Goal: Information Seeking & Learning: Check status

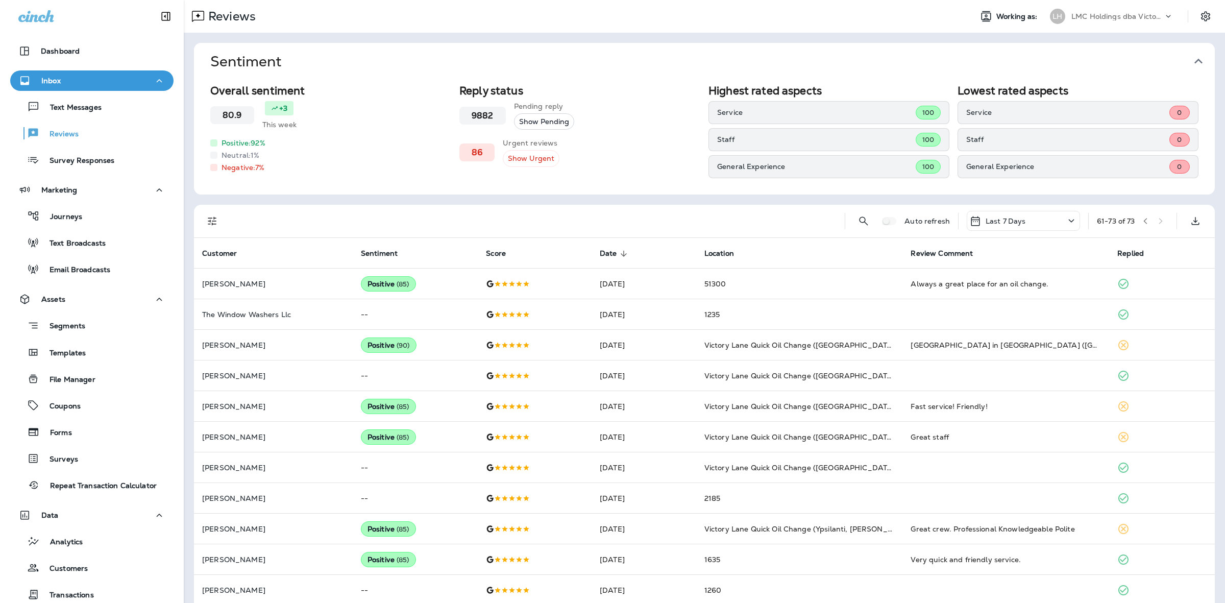
scroll to position [76, 0]
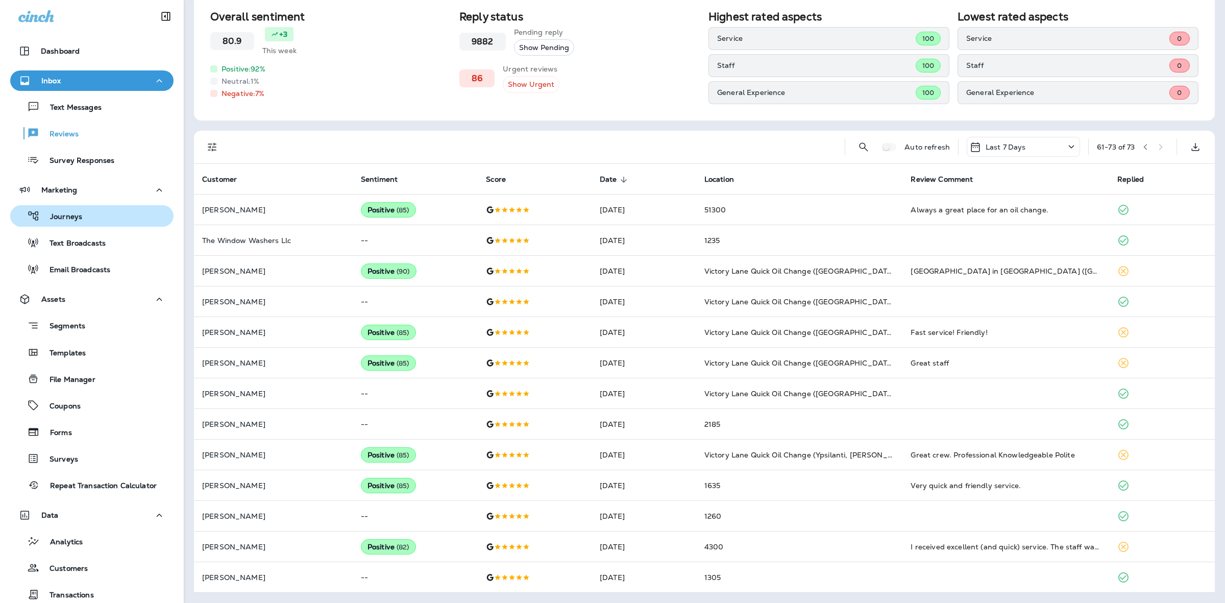
click at [49, 215] on p "Journeys" at bounding box center [61, 217] width 42 height 10
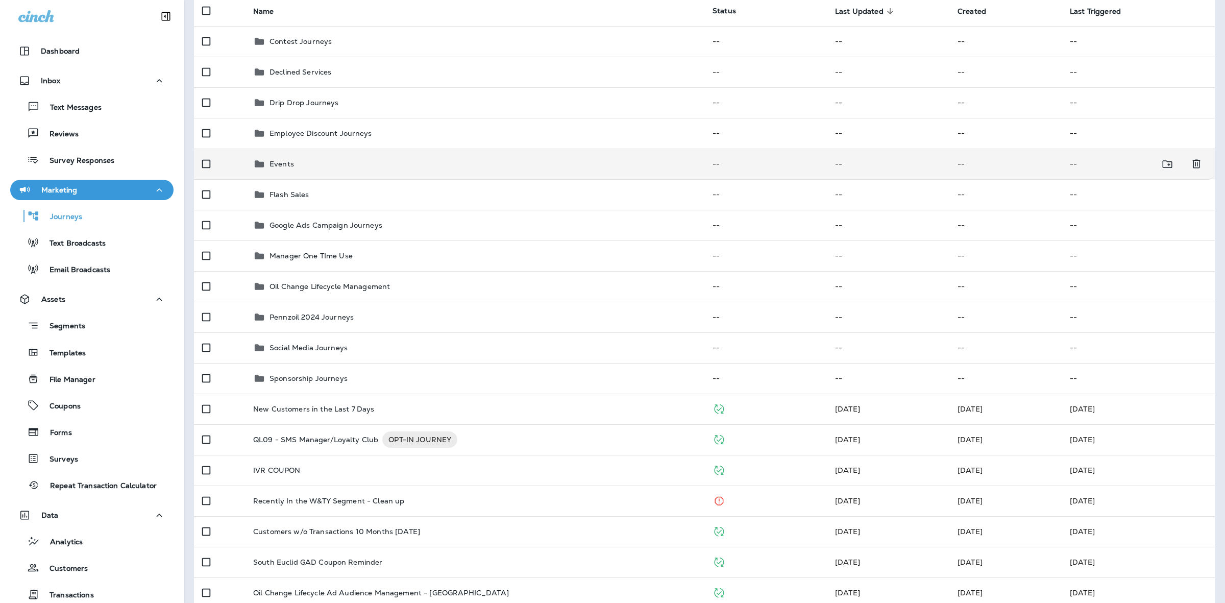
scroll to position [128, 0]
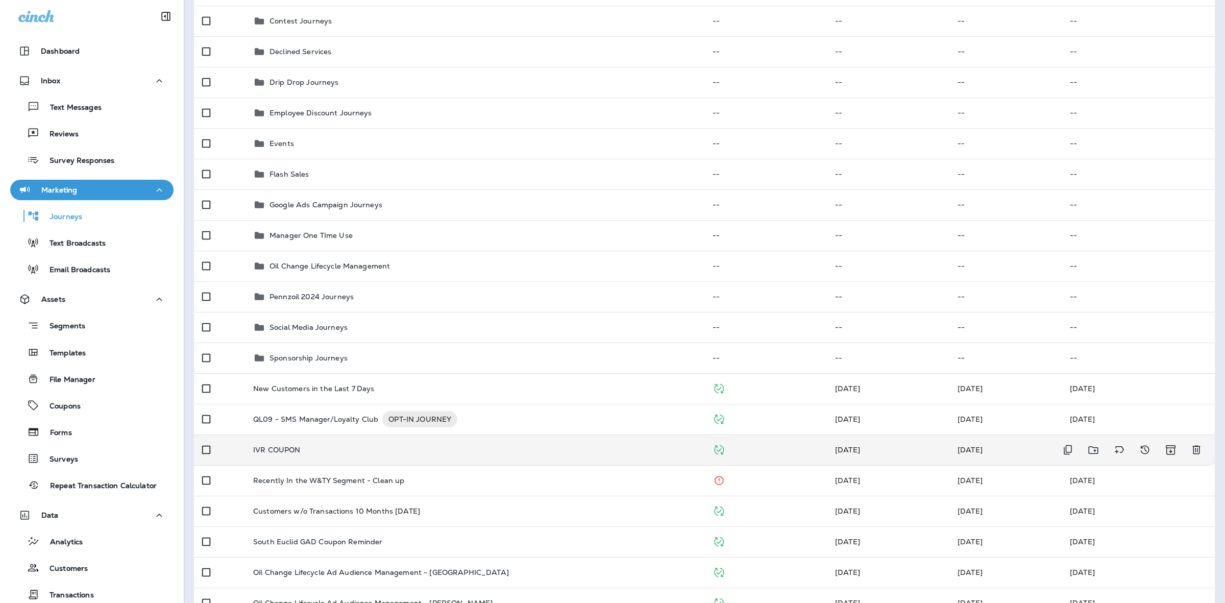
click at [476, 455] on td "IVR COUPON" at bounding box center [475, 450] width 460 height 31
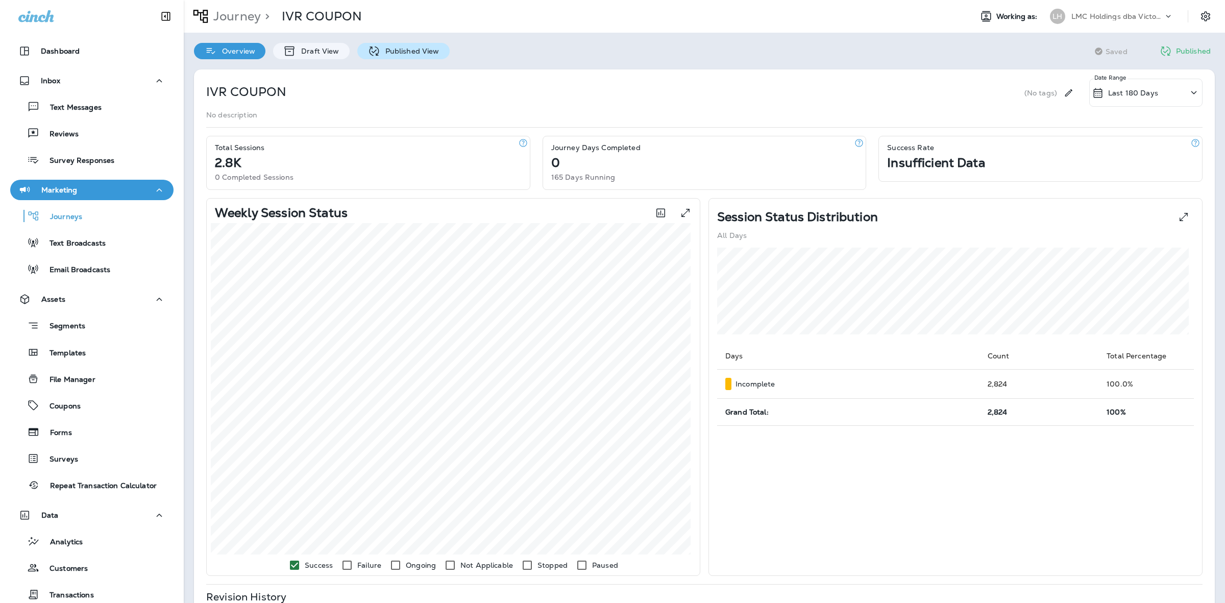
click at [392, 50] on p "Published View" at bounding box center [409, 51] width 59 height 8
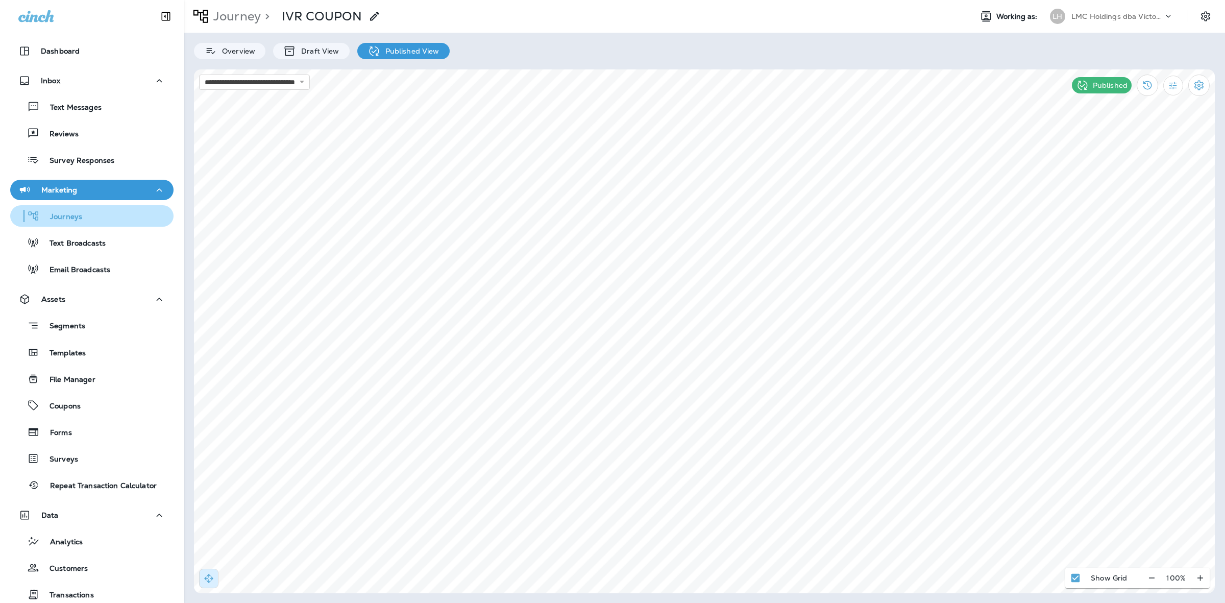
click at [87, 210] on div "Journeys" at bounding box center [91, 215] width 155 height 15
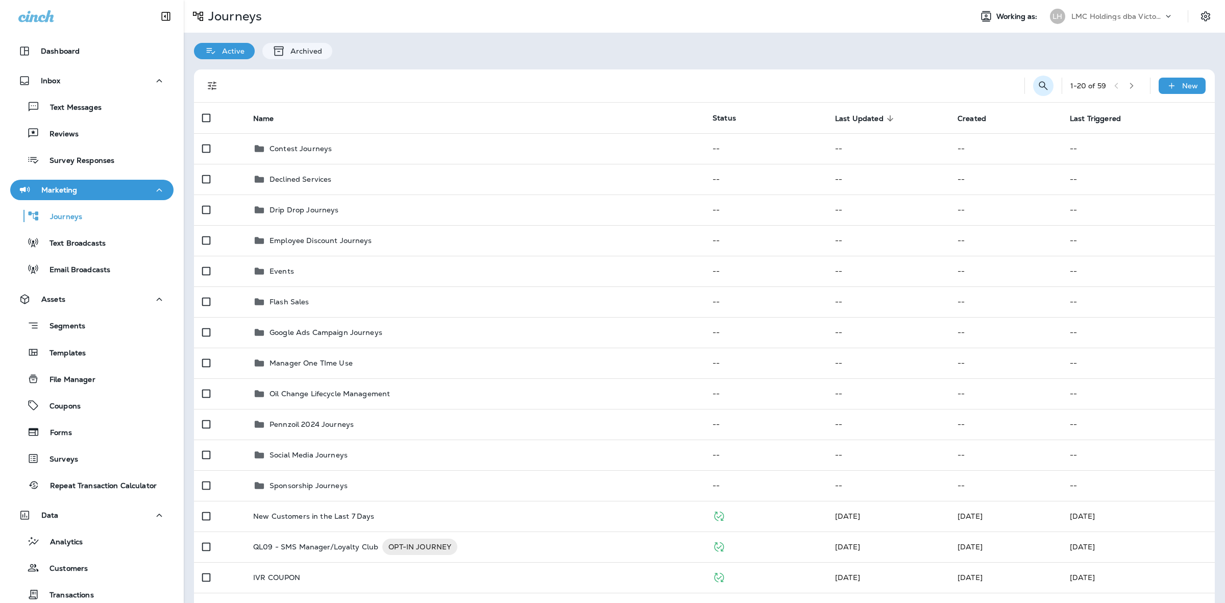
click at [1038, 81] on icon "Search Journeys" at bounding box center [1044, 86] width 12 height 12
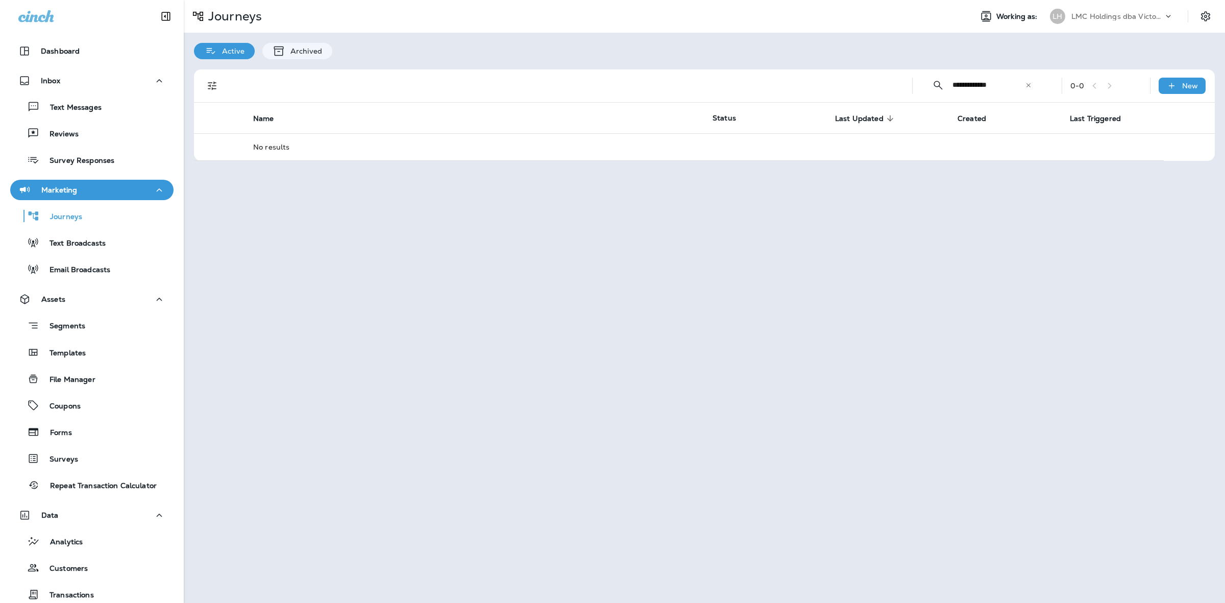
type input "**********"
click at [1030, 87] on icon at bounding box center [1028, 85] width 7 height 7
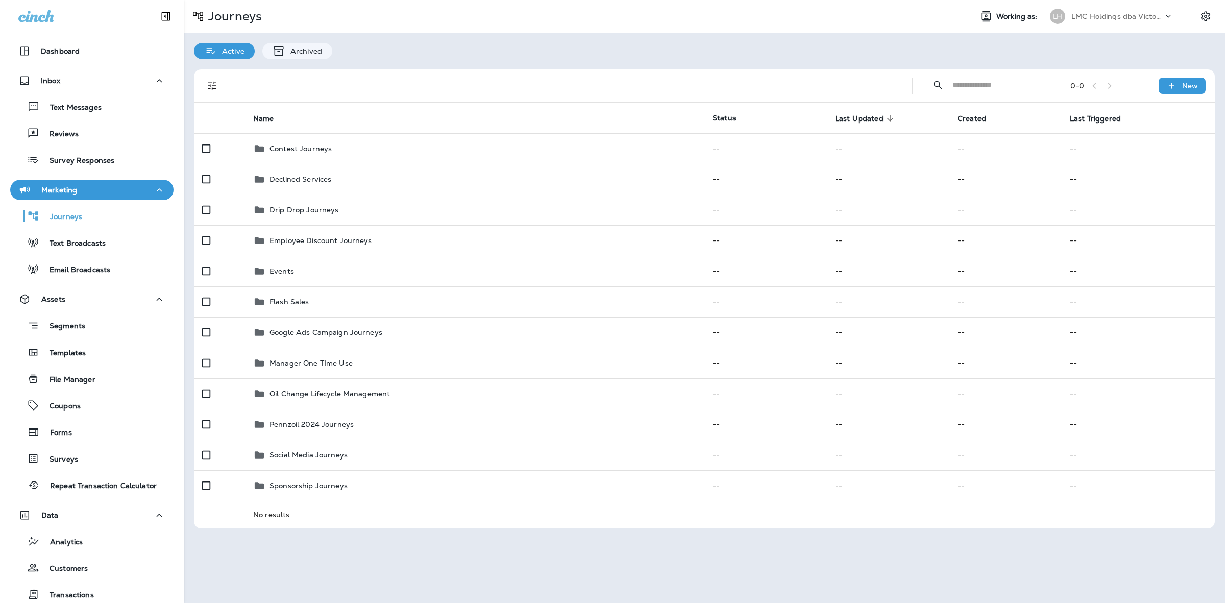
click at [991, 93] on input "text" at bounding box center [998, 84] width 91 height 27
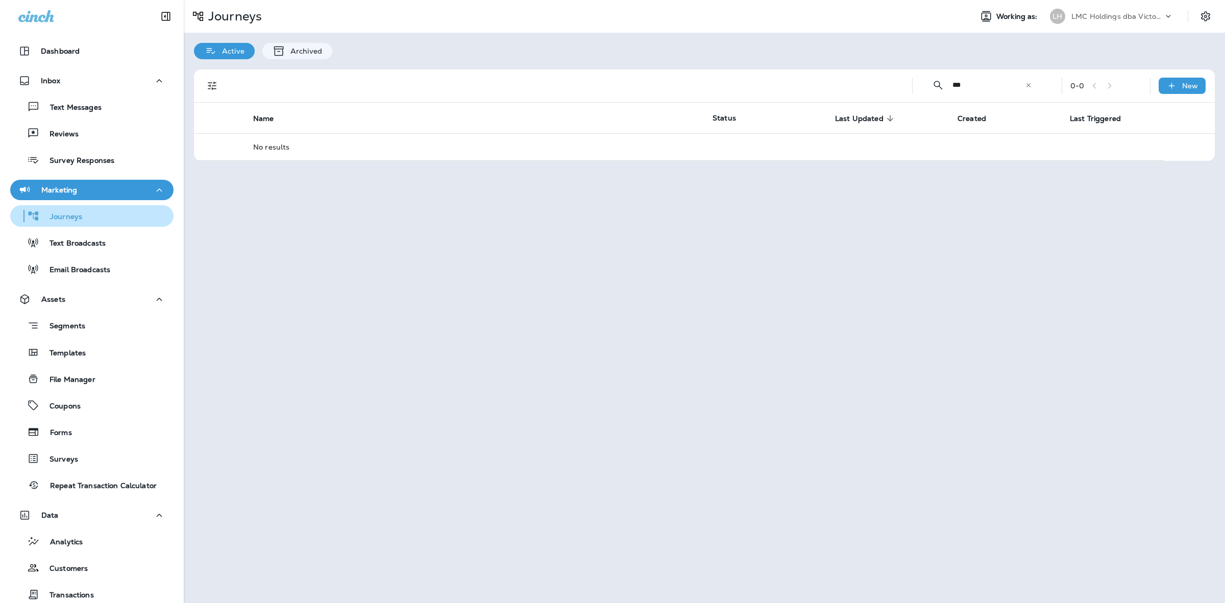
type input "***"
click at [105, 205] on button "Journeys" at bounding box center [91, 215] width 163 height 21
click at [95, 213] on div "Journeys" at bounding box center [91, 215] width 155 height 15
click at [96, 234] on button "Text Broadcasts" at bounding box center [91, 242] width 163 height 21
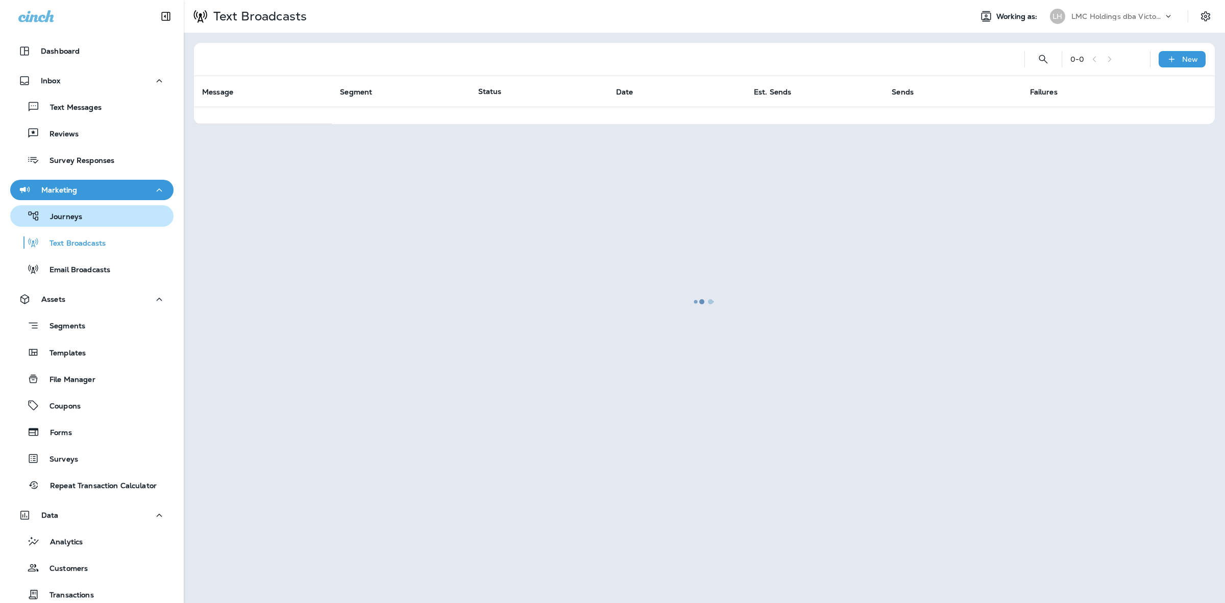
click at [82, 216] on div "Journeys" at bounding box center [91, 215] width 155 height 15
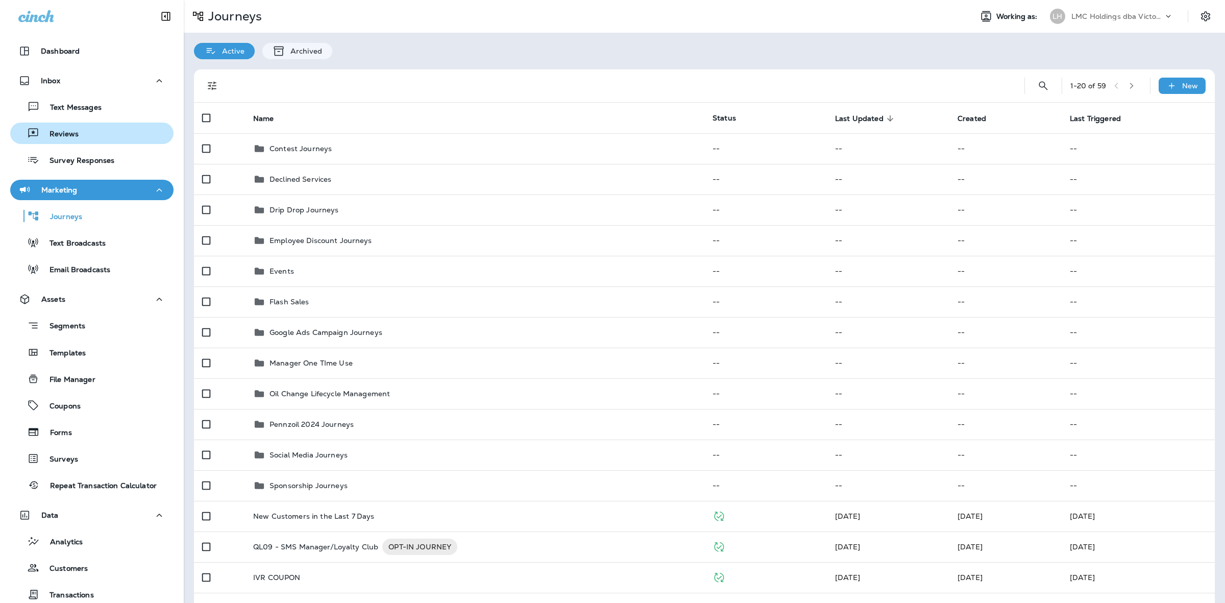
click at [80, 135] on div "Reviews" at bounding box center [91, 133] width 155 height 15
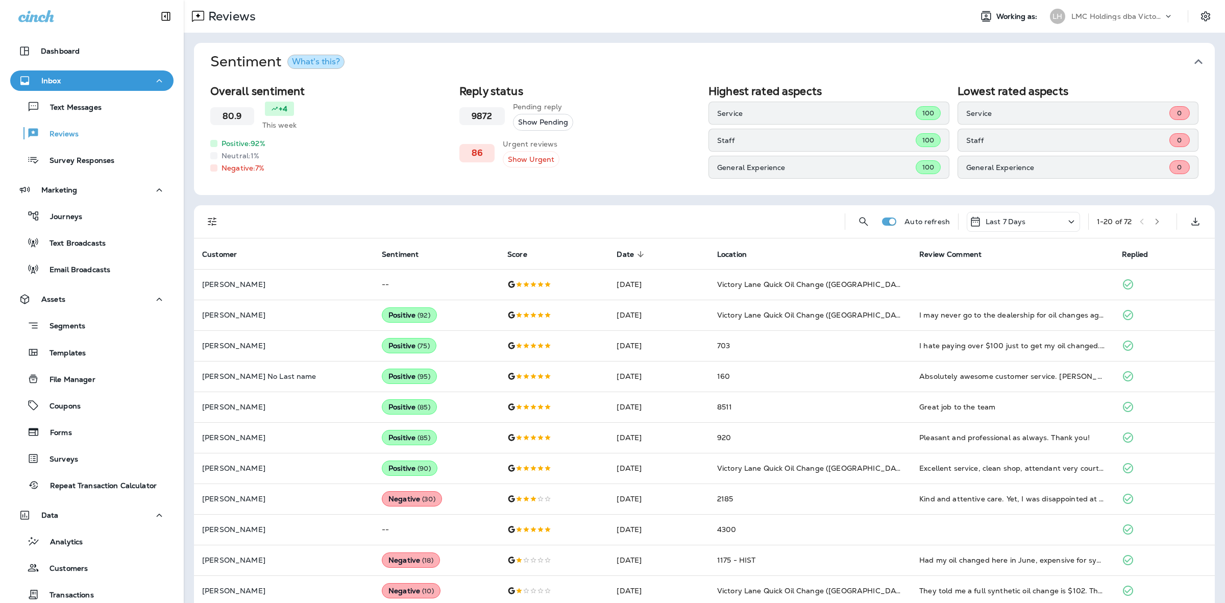
click at [996, 225] on p "Last 7 Days" at bounding box center [1006, 222] width 40 height 8
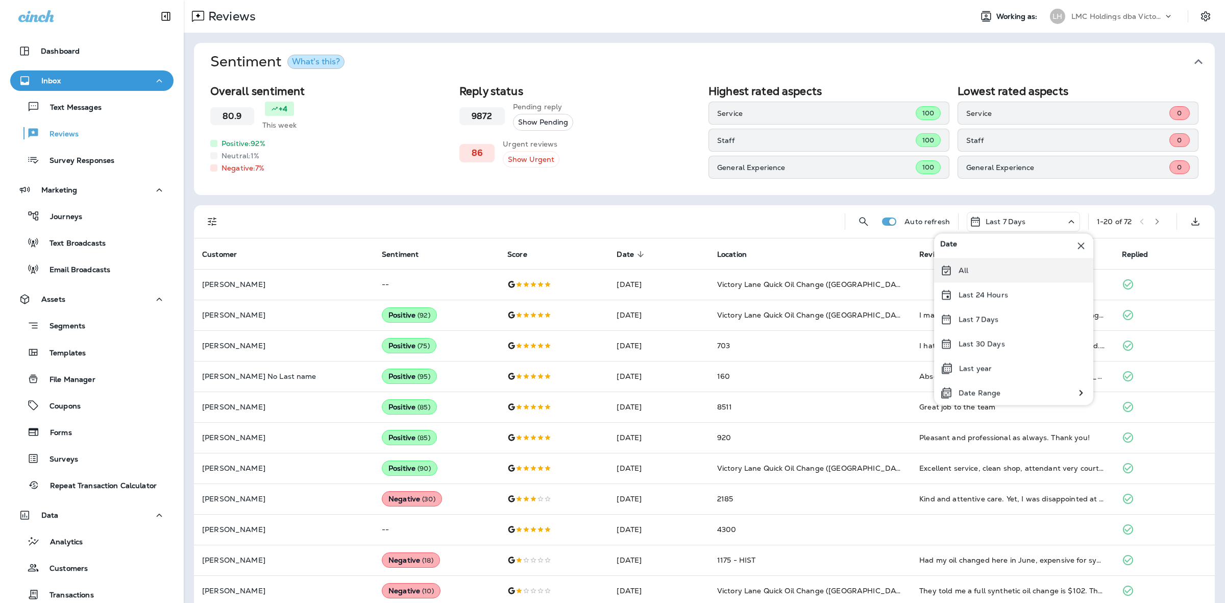
click at [971, 263] on div "All" at bounding box center [1013, 270] width 159 height 25
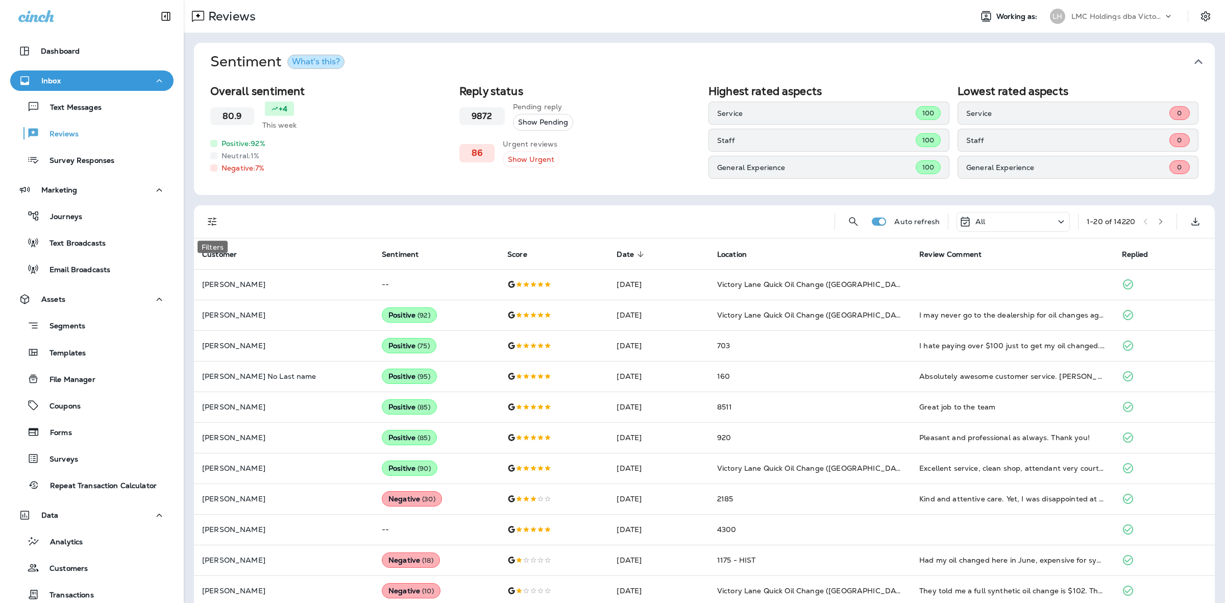
click at [215, 225] on icon "Filters" at bounding box center [212, 221] width 12 height 12
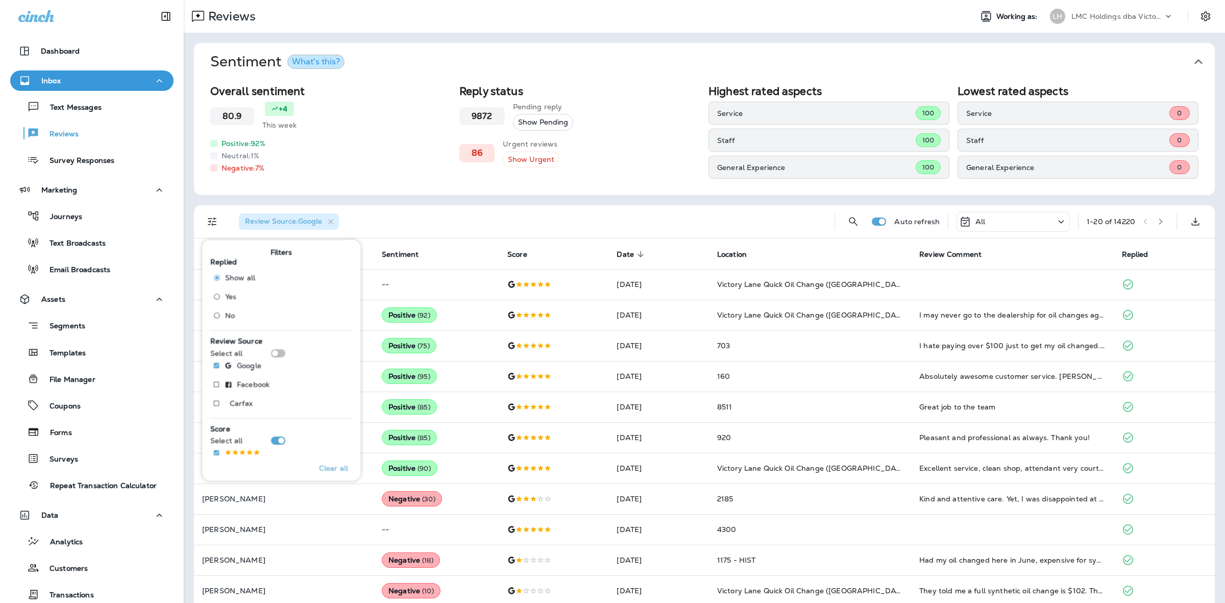
scroll to position [128, 0]
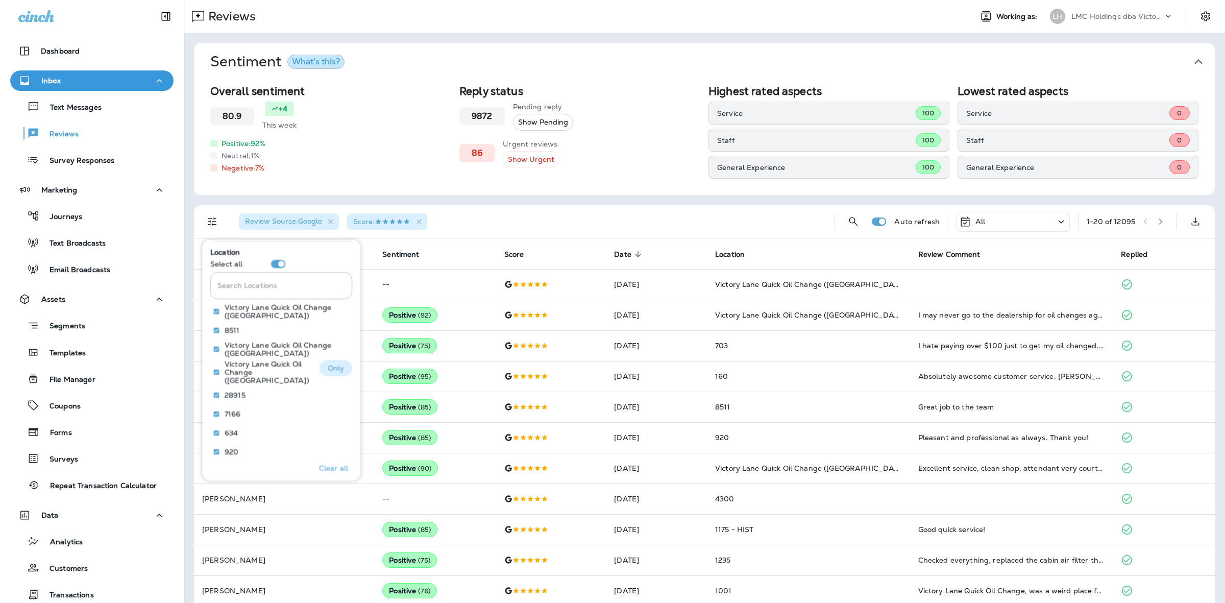
scroll to position [462, 0]
click at [280, 291] on input "Search Locations" at bounding box center [281, 282] width 142 height 27
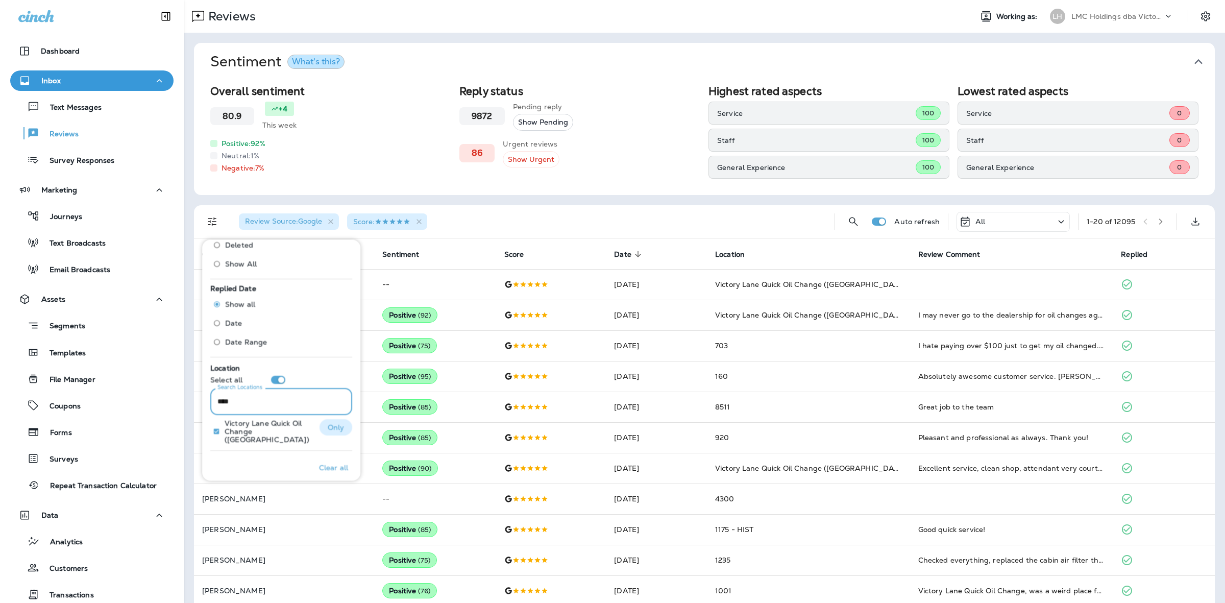
scroll to position [350, 0]
type input "****"
click at [281, 423] on p "Victory Lane Quick Oil Change ([GEOGRAPHIC_DATA])" at bounding box center [268, 424] width 87 height 25
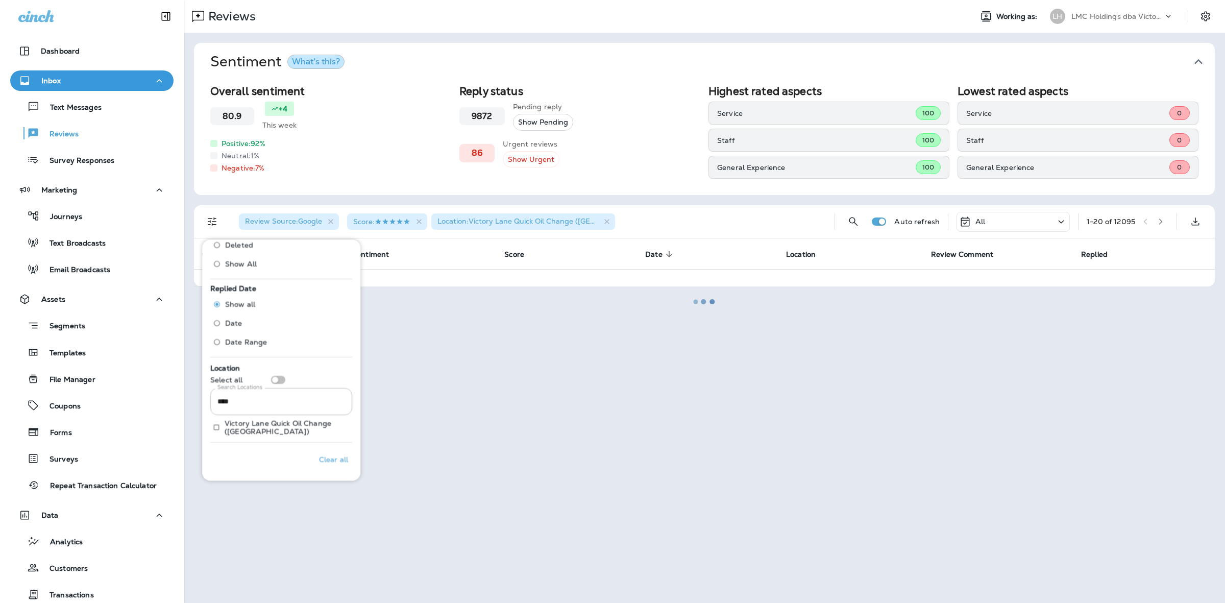
scroll to position [342, 0]
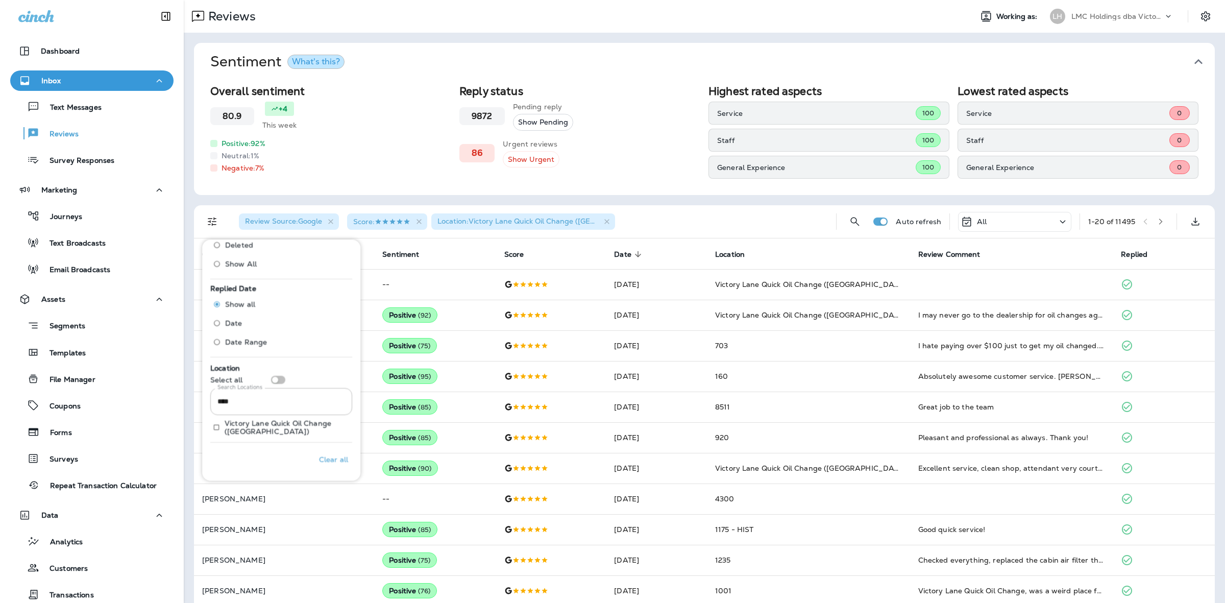
click at [649, 223] on div "Review Source : Google Score : Location : Victory Lane Quick Oil Change ([GEOGR…" at bounding box center [529, 221] width 597 height 33
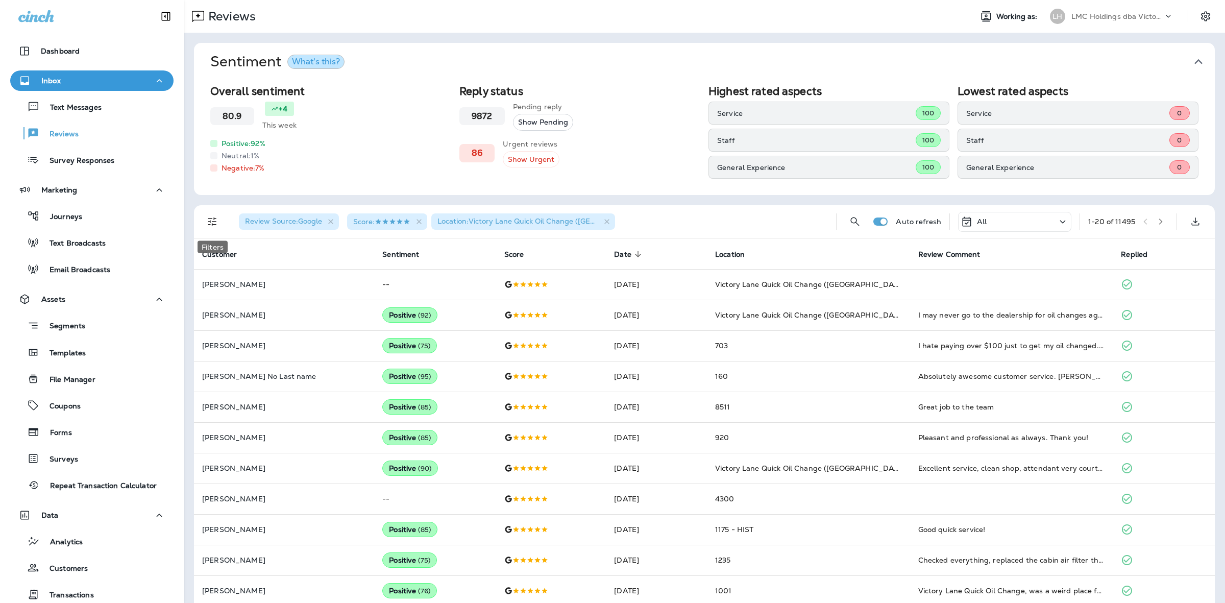
click at [217, 219] on icon "Filters" at bounding box center [212, 221] width 12 height 12
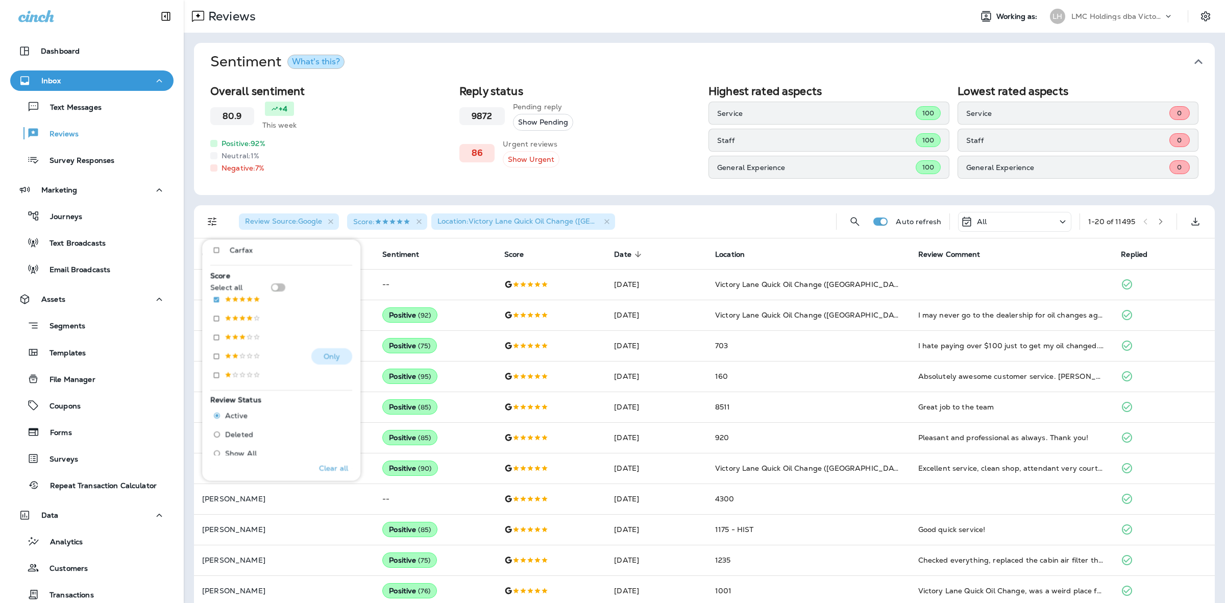
scroll to position [191, 0]
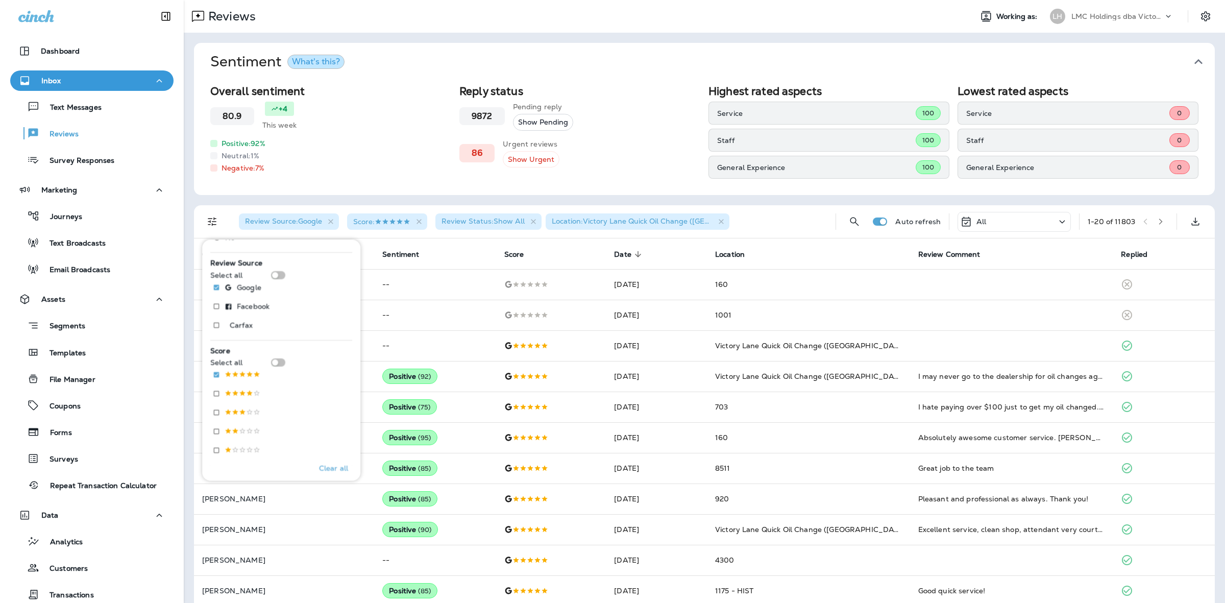
scroll to position [64, 0]
click at [803, 236] on div "Review Source : Google Score : Review Status : Show All Location : Victory Lane…" at bounding box center [529, 221] width 597 height 33
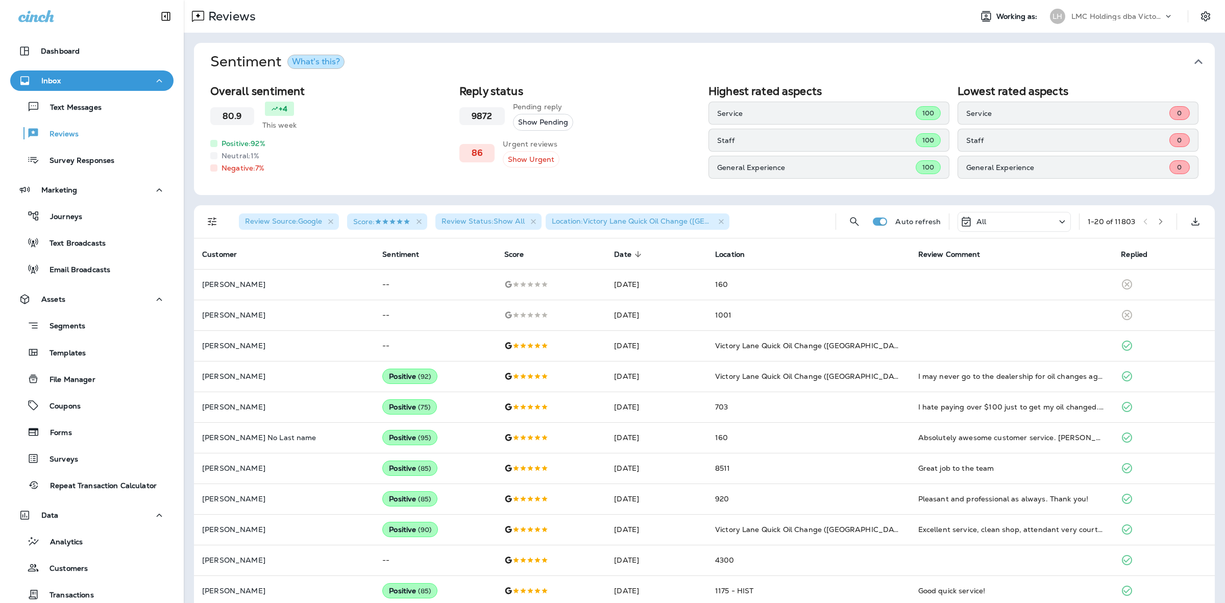
click at [215, 223] on icon "Filters" at bounding box center [212, 221] width 12 height 12
click at [976, 226] on div "All" at bounding box center [1014, 222] width 113 height 20
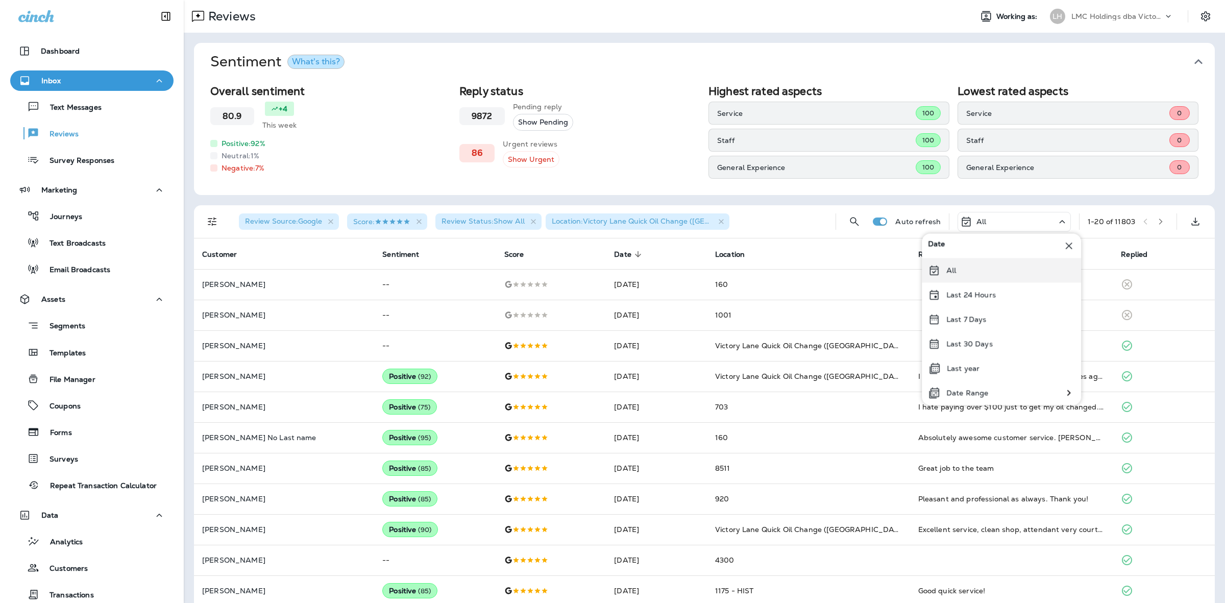
click at [966, 277] on div "All" at bounding box center [1001, 270] width 159 height 25
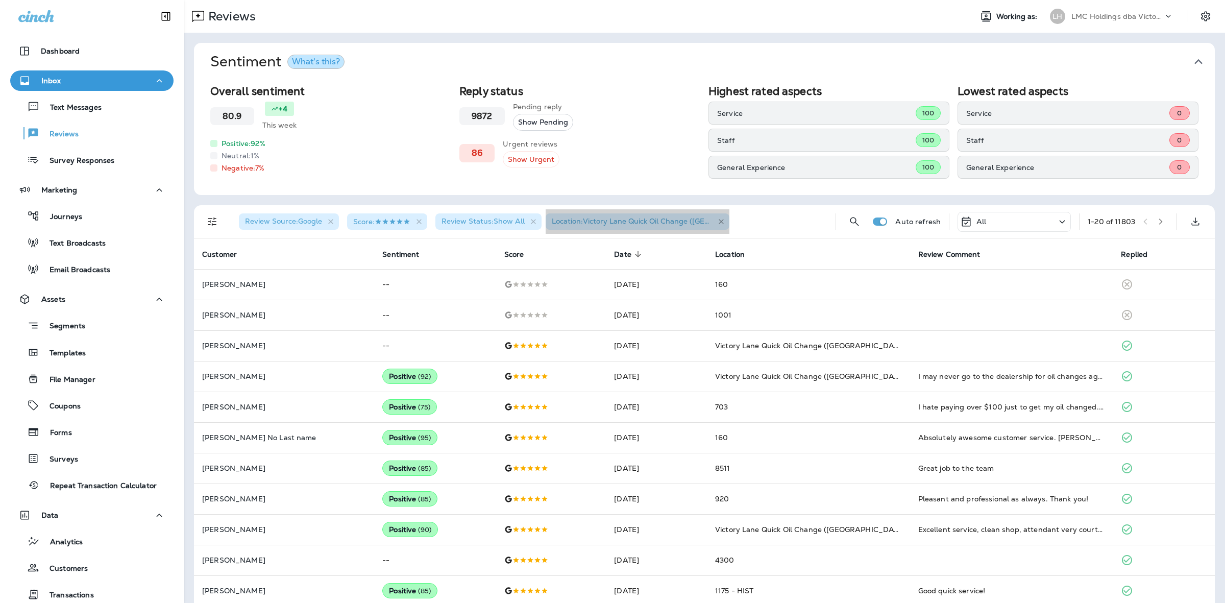
click at [721, 222] on icon "button" at bounding box center [721, 222] width 9 height 9
click at [211, 221] on icon "Filters" at bounding box center [212, 221] width 12 height 12
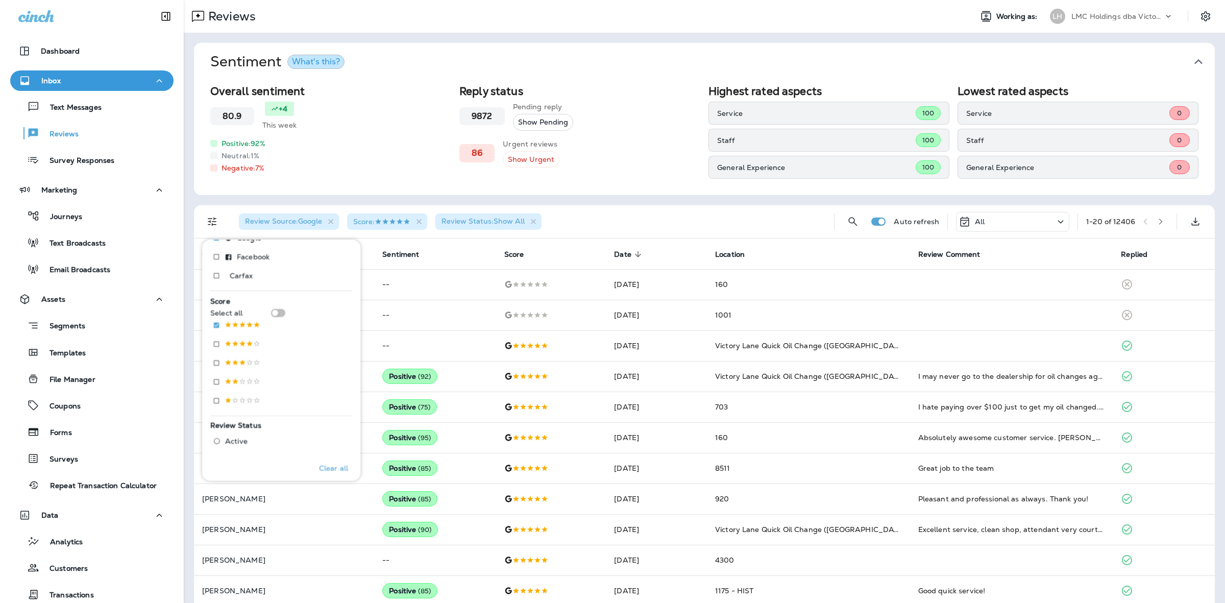
scroll to position [255, 0]
click at [625, 225] on div "Review Source : Google Score : Review Status : Show All" at bounding box center [528, 221] width 595 height 33
